Goal: Transaction & Acquisition: Purchase product/service

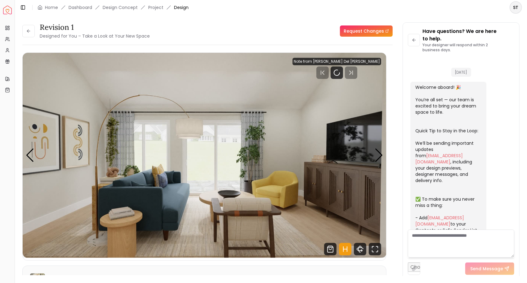
scroll to position [584, 0]
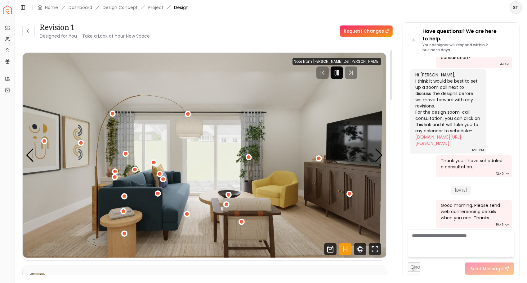
click at [341, 69] on icon "Pause" at bounding box center [336, 72] width 7 height 7
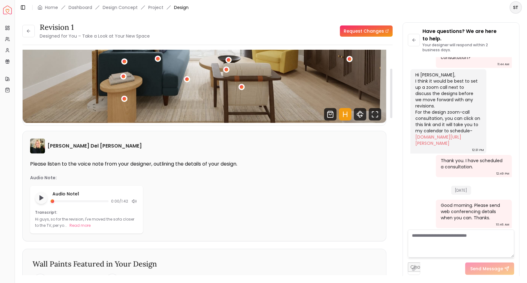
scroll to position [155, 0]
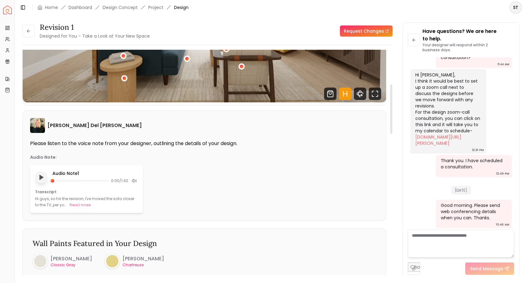
click at [38, 179] on icon "Play audio note" at bounding box center [41, 177] width 6 height 6
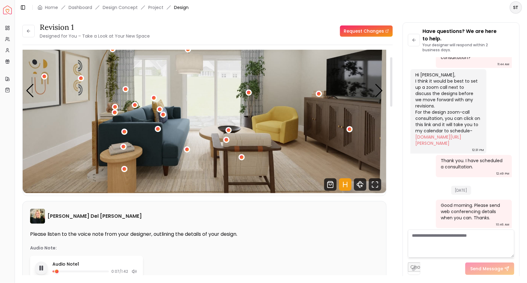
scroll to position [31, 0]
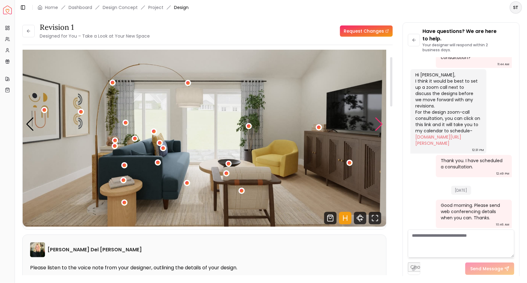
click at [379, 120] on div "Next slide" at bounding box center [379, 124] width 8 height 14
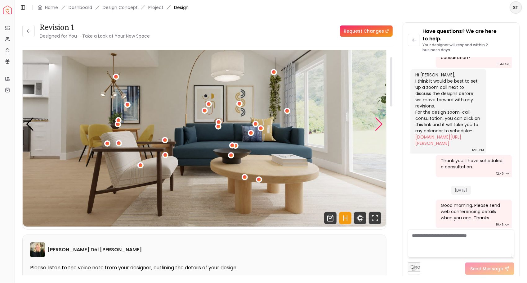
click at [379, 120] on div "Next slide" at bounding box center [379, 124] width 8 height 14
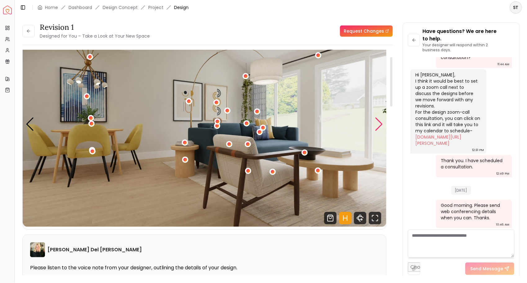
click at [379, 120] on div "Next slide" at bounding box center [379, 124] width 8 height 14
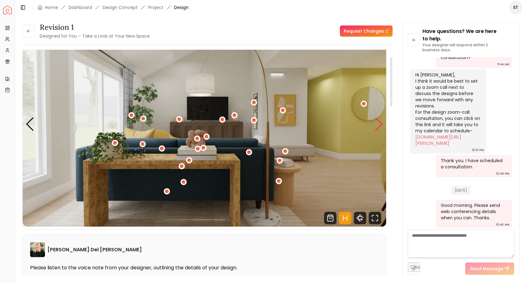
click at [379, 120] on div "Next slide" at bounding box center [379, 124] width 8 height 14
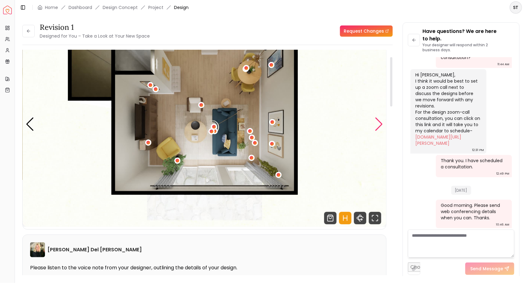
click at [379, 120] on div "Next slide" at bounding box center [379, 124] width 8 height 14
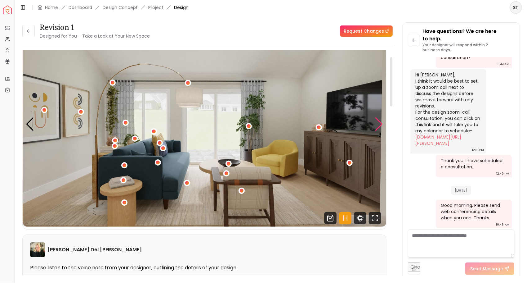
click at [379, 120] on div "Next slide" at bounding box center [379, 124] width 8 height 14
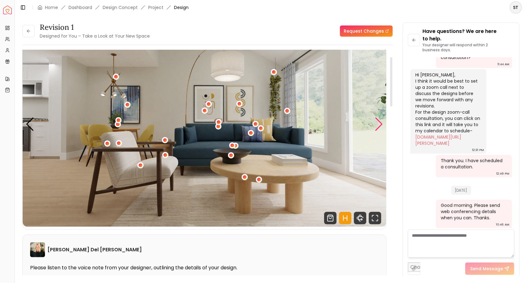
click at [377, 120] on div "Next slide" at bounding box center [379, 124] width 8 height 14
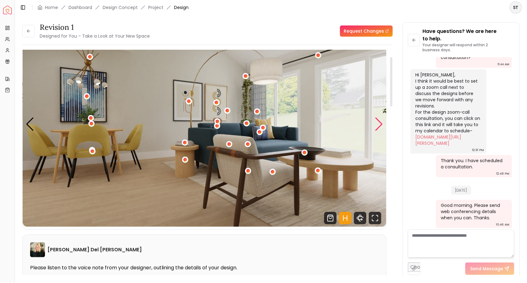
click at [377, 120] on div "Next slide" at bounding box center [379, 124] width 8 height 14
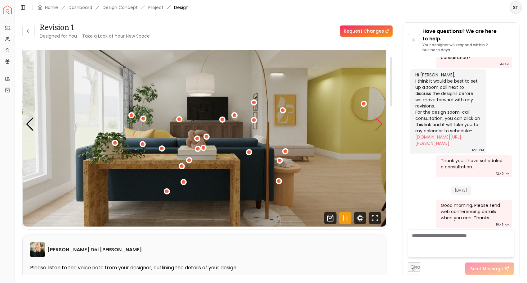
click at [383, 122] on div "Next slide" at bounding box center [379, 124] width 8 height 14
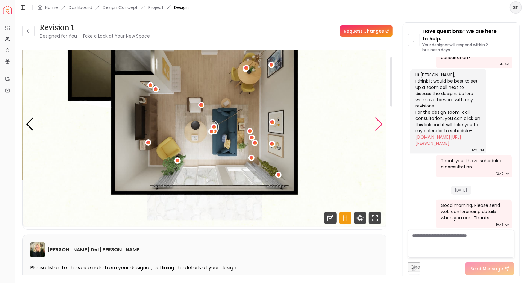
click at [381, 123] on div "Next slide" at bounding box center [379, 124] width 8 height 14
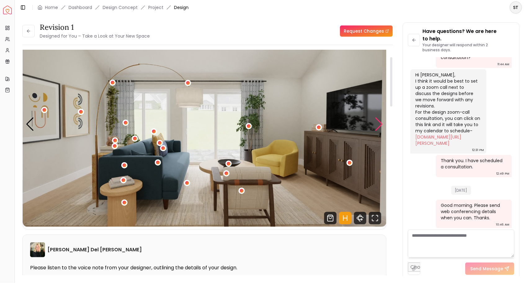
click at [381, 123] on div "Next slide" at bounding box center [379, 124] width 8 height 14
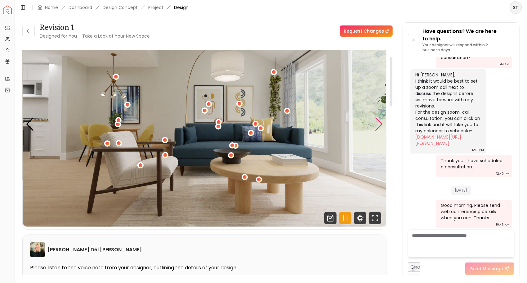
click at [381, 123] on div "Next slide" at bounding box center [379, 124] width 8 height 14
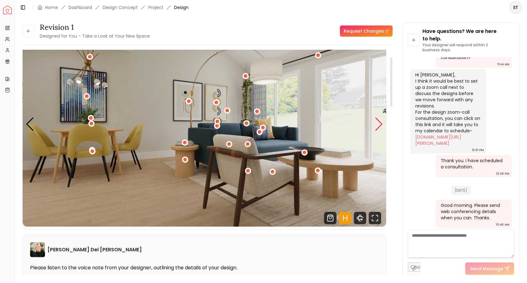
click at [380, 123] on div "Next slide" at bounding box center [379, 124] width 8 height 14
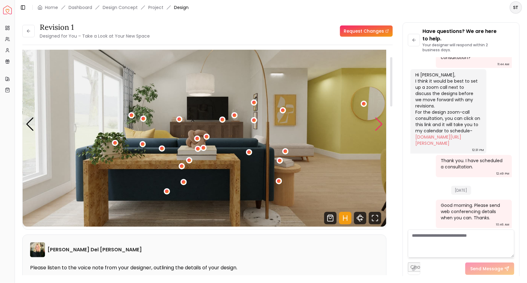
click at [379, 123] on div "Next slide" at bounding box center [379, 124] width 8 height 14
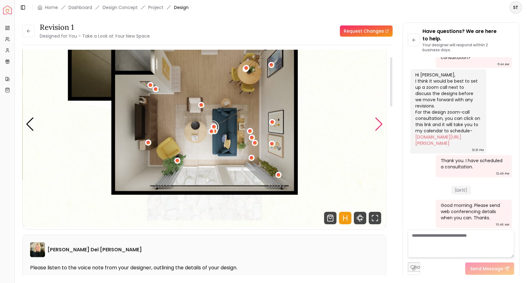
click at [379, 123] on div "Next slide" at bounding box center [379, 124] width 8 height 14
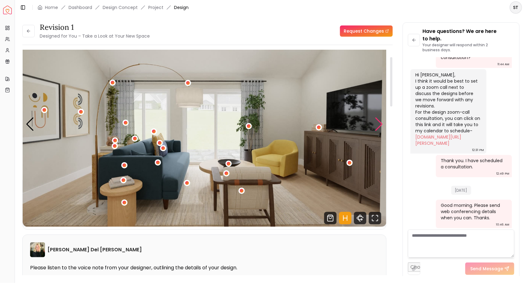
click at [379, 123] on div "Next slide" at bounding box center [379, 124] width 8 height 14
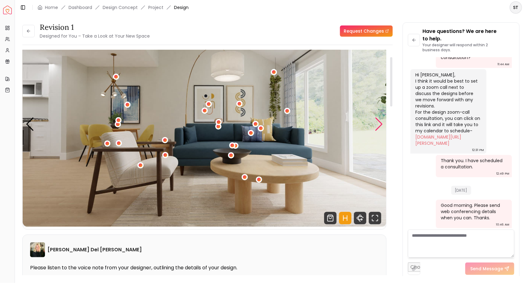
click at [379, 123] on div "Next slide" at bounding box center [379, 124] width 8 height 14
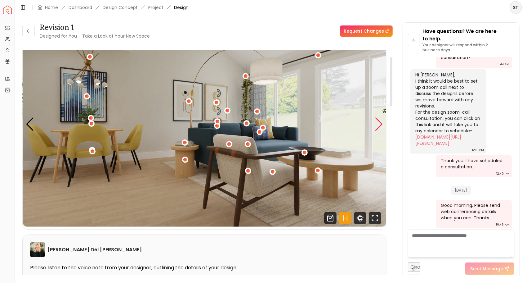
click at [379, 123] on div "Next slide" at bounding box center [379, 124] width 8 height 14
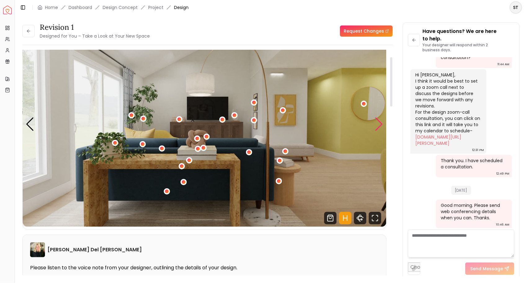
click at [378, 124] on div "Next slide" at bounding box center [379, 124] width 8 height 14
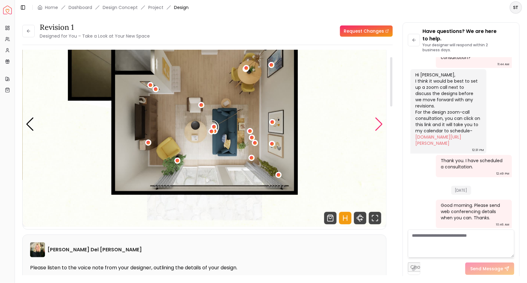
click at [378, 124] on div "Next slide" at bounding box center [379, 124] width 8 height 14
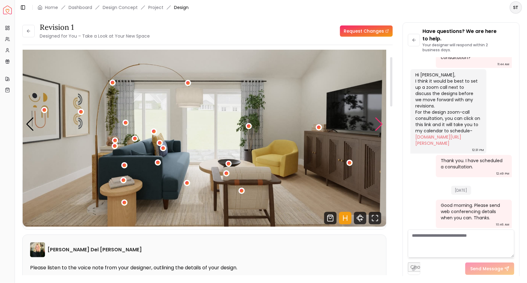
click at [378, 124] on div "Next slide" at bounding box center [379, 124] width 8 height 14
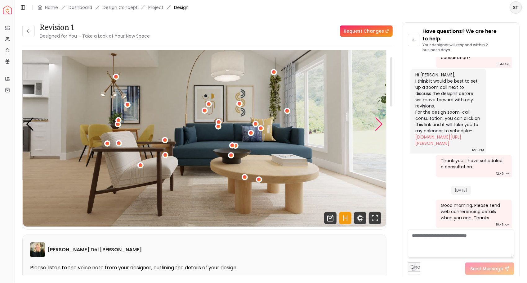
click at [378, 124] on div "Next slide" at bounding box center [379, 124] width 8 height 14
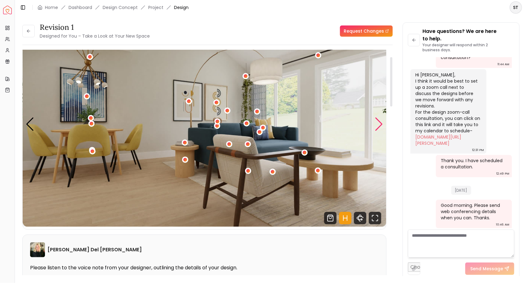
click at [378, 124] on div "Next slide" at bounding box center [379, 124] width 8 height 14
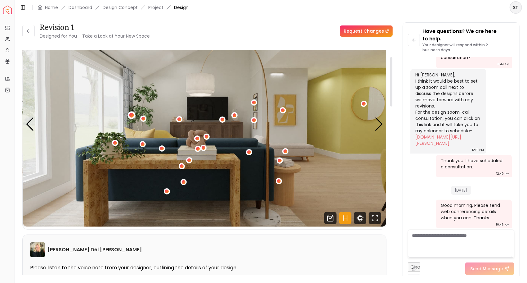
click at [131, 114] on div "4 / 5" at bounding box center [131, 115] width 5 height 5
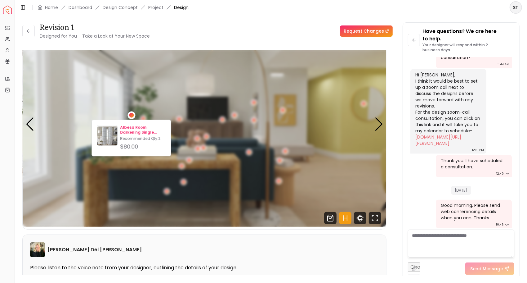
click at [126, 131] on p "Albesa Room Darkening Single Curtain Panel" at bounding box center [143, 130] width 46 height 10
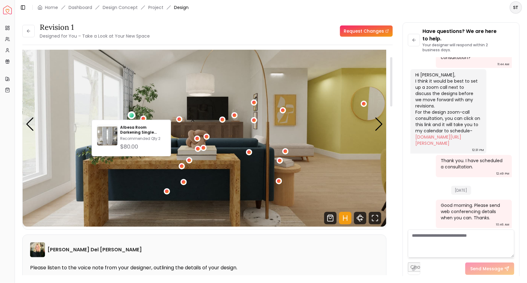
click at [147, 82] on img "4 / 5" at bounding box center [205, 124] width 364 height 205
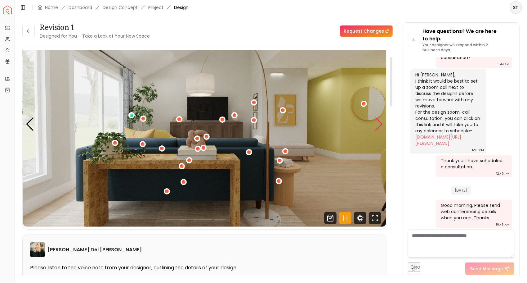
click at [375, 127] on div "Next slide" at bounding box center [379, 124] width 8 height 14
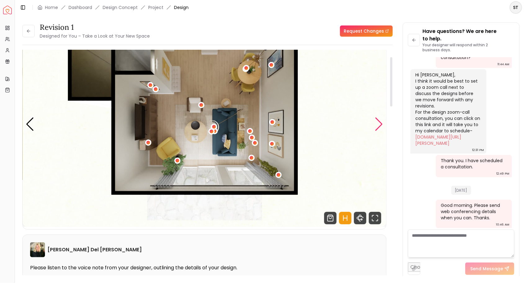
click at [375, 127] on div "Next slide" at bounding box center [379, 124] width 8 height 14
